Goal: Find specific page/section: Find specific page/section

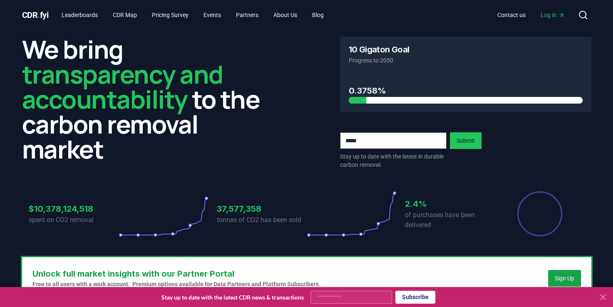
click at [604, 294] on icon at bounding box center [603, 297] width 10 height 10
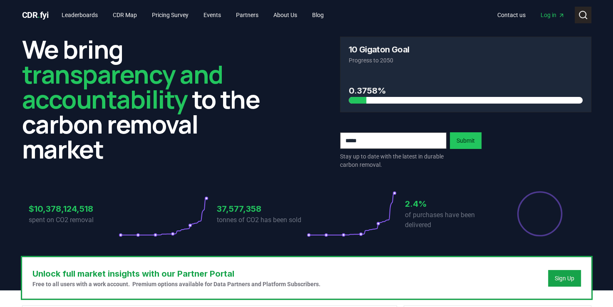
click at [583, 16] on icon at bounding box center [583, 15] width 10 height 10
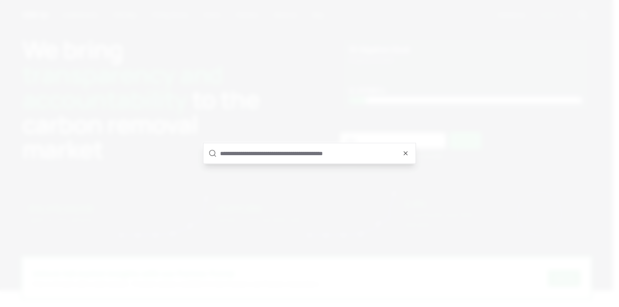
click at [268, 156] on input "text" at bounding box center [315, 154] width 191 height 20
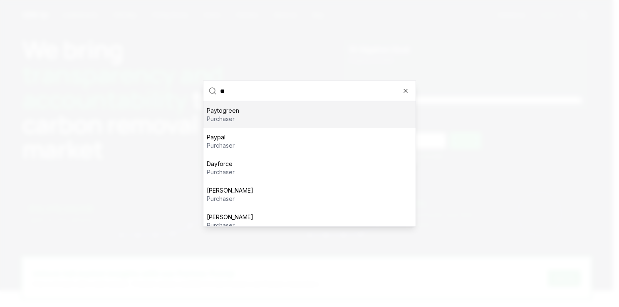
type input "*"
